Goal: Information Seeking & Learning: Learn about a topic

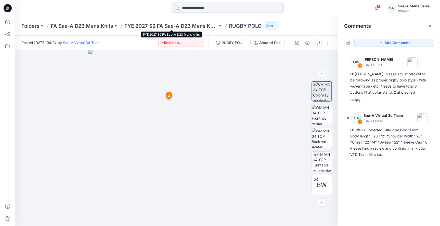
scroll to position [30, 0]
click at [247, 27] on p "RUGBY POLO" at bounding box center [245, 25] width 33 height 7
click at [191, 26] on p "FYE 2027 S2 FA Sae-A D23 Mens Knits" at bounding box center [170, 25] width 93 height 7
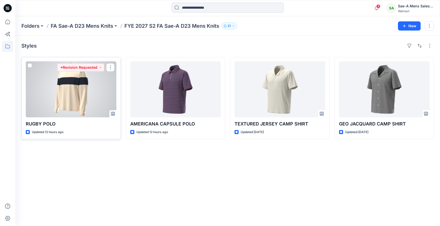
click at [93, 91] on div at bounding box center [71, 89] width 91 height 56
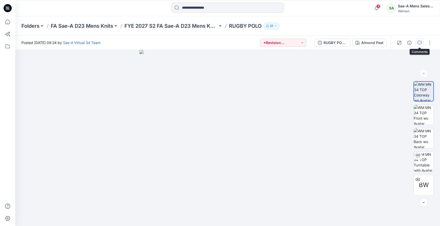
click at [419, 44] on icon "button" at bounding box center [420, 43] width 4 height 4
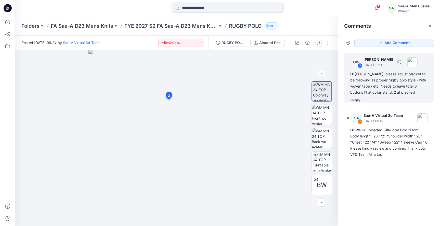
click at [353, 100] on div "1 Reply" at bounding box center [355, 100] width 10 height 5
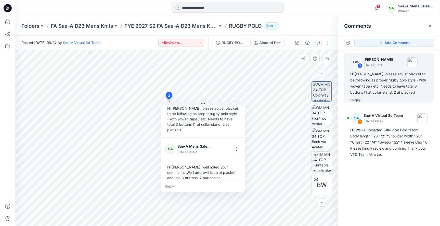
scroll to position [30, 0]
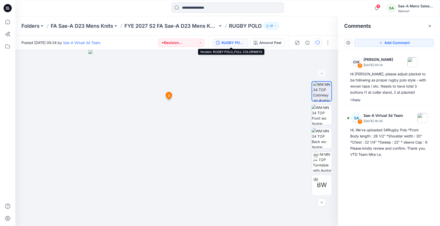
click at [236, 43] on div "RUGBY POLO_FULL COLORWAYS" at bounding box center [233, 43] width 23 height 6
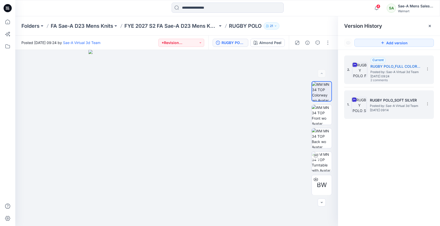
click at [387, 102] on h5 "RUGBY POLO_SOFT SILVER" at bounding box center [395, 100] width 51 height 6
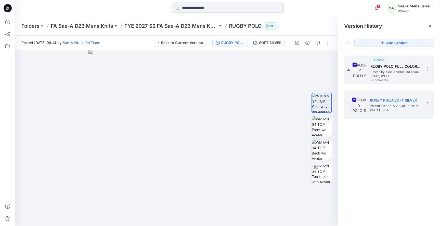
click at [386, 79] on span "2 comments" at bounding box center [389, 81] width 36 height 4
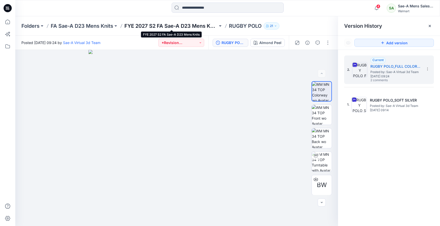
click at [199, 26] on p "FYE 2027 S2 FA Sae-A D23 Mens Knits" at bounding box center [170, 25] width 93 height 7
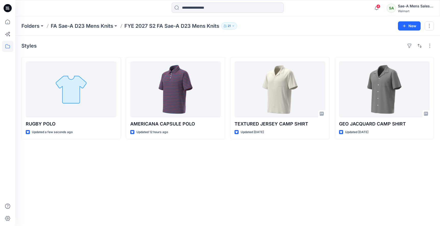
click at [199, 26] on p "FYE 2027 S2 FA Sae-A D23 Mens Knits" at bounding box center [171, 25] width 95 height 7
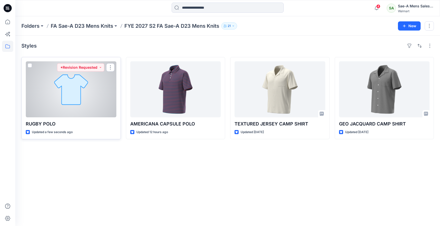
click at [99, 88] on div at bounding box center [71, 89] width 91 height 56
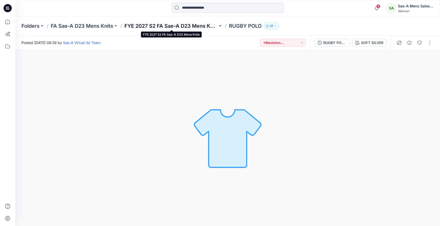
click at [186, 26] on p "FYE 2027 S2 FA Sae-A D23 Mens Knits" at bounding box center [170, 25] width 93 height 7
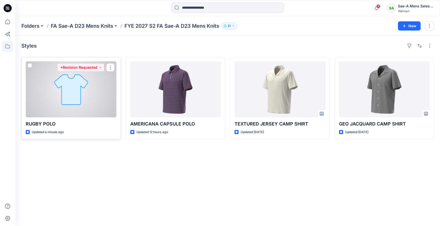
click at [82, 109] on div at bounding box center [71, 89] width 91 height 56
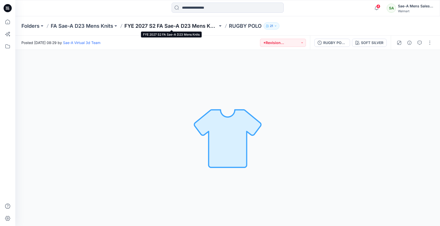
click at [175, 25] on p "FYE 2027 S2 FA Sae-A D23 Mens Knits" at bounding box center [170, 25] width 93 height 7
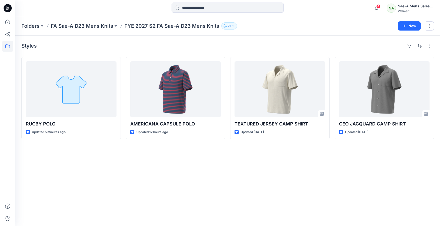
click at [142, 26] on p "FYE 2027 S2 FA Sae-A D23 Mens Knits" at bounding box center [171, 25] width 95 height 7
click at [75, 26] on p "FA Sae-A D23 Mens Knits" at bounding box center [82, 25] width 62 height 7
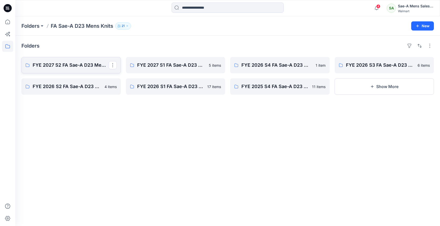
click at [87, 63] on p "FYE 2027 S2 FA Sae-A D23 Mens Knits" at bounding box center [71, 65] width 76 height 7
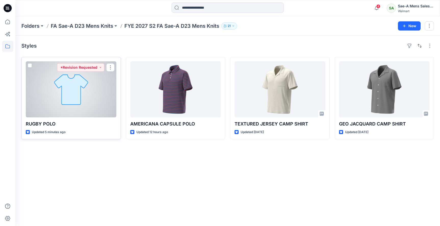
click at [87, 112] on div at bounding box center [71, 89] width 91 height 56
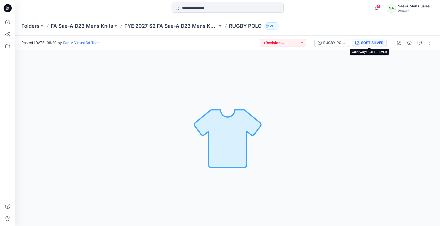
click at [367, 44] on div "SOFT SILVER" at bounding box center [372, 43] width 22 height 6
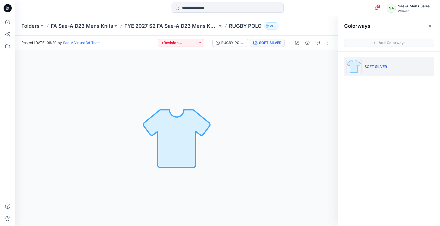
click at [306, 79] on div "SOFT SILVER Loading... Material Properties Loading..." at bounding box center [176, 138] width 323 height 176
click at [431, 26] on icon "button" at bounding box center [430, 26] width 4 height 4
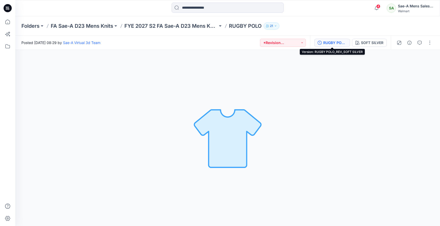
click at [335, 45] on div "RUGBY POLO_REV_SOFT SILVER" at bounding box center [334, 43] width 23 height 6
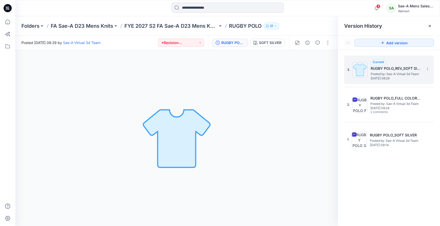
click at [387, 82] on div "3. Current RUGBY POLO_REV_SOFT SILVER Posted by: Sae-A Virtual 3d Team [DATE] 0…" at bounding box center [385, 70] width 77 height 24
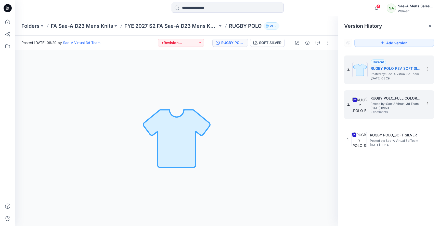
click at [386, 102] on span "Posted by: Sae-A Virtual 3d Team" at bounding box center [396, 104] width 51 height 5
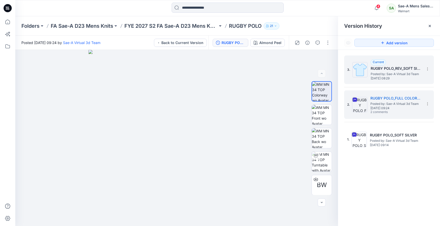
click at [385, 77] on span "[DATE] 08:29" at bounding box center [396, 79] width 51 height 4
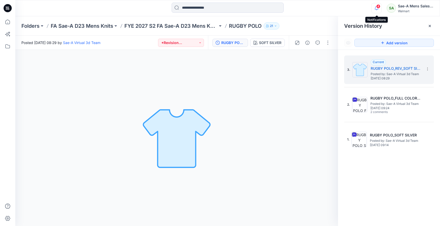
click at [376, 6] on icon "button" at bounding box center [377, 8] width 10 height 10
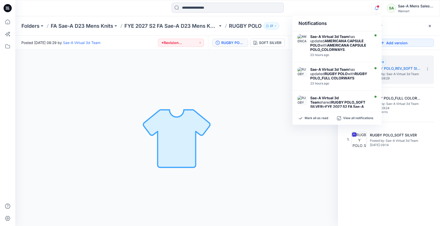
click at [396, 194] on div "3. Current RUGBY POLO_REV_SOFT SILVER Posted by: Sae-A Virtual 3d Team [DATE] 0…" at bounding box center [389, 142] width 102 height 184
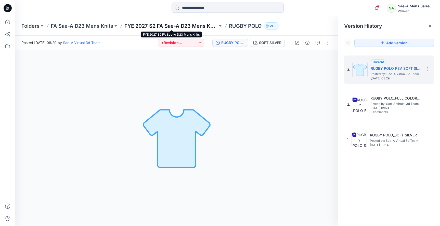
click at [174, 27] on p "FYE 2027 S2 FA Sae-A D23 Mens Knits" at bounding box center [170, 25] width 93 height 7
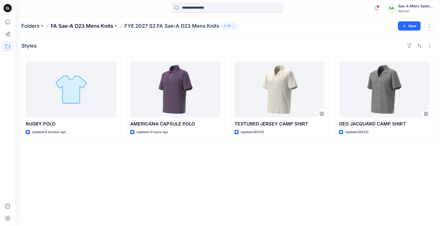
click at [99, 26] on p "FA Sae-A D23 Mens Knits" at bounding box center [82, 25] width 62 height 7
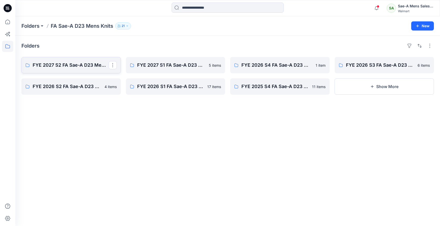
click at [87, 65] on p "FYE 2027 S2 FA Sae-A D23 Mens Knits" at bounding box center [71, 65] width 76 height 7
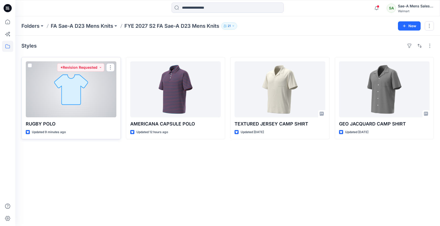
click at [73, 98] on div at bounding box center [71, 89] width 91 height 56
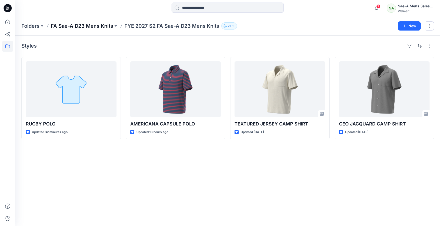
click at [106, 26] on p "FA Sae-A D23 Mens Knits" at bounding box center [82, 25] width 62 height 7
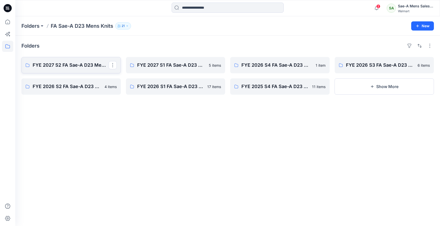
click at [82, 65] on p "FYE 2027 S2 FA Sae-A D23 Mens Knits" at bounding box center [71, 65] width 76 height 7
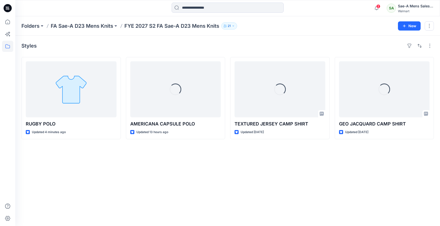
click at [181, 47] on div "Styles" at bounding box center [227, 46] width 413 height 8
